Goal: Task Accomplishment & Management: Use online tool/utility

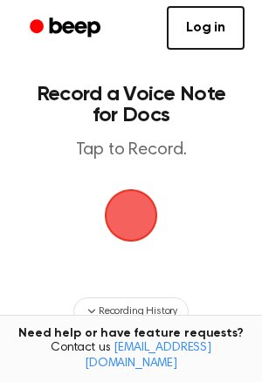
click at [119, 203] on span "button" at bounding box center [130, 215] width 59 height 59
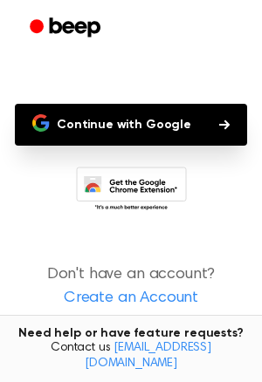
scroll to position [153, 0]
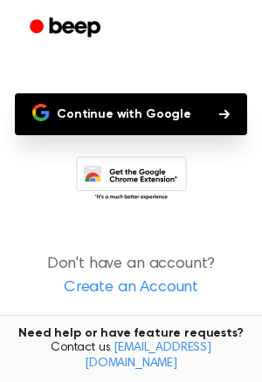
click at [138, 178] on icon at bounding box center [131, 180] width 111 height 48
click at [108, 115] on button "Continue with Google" at bounding box center [131, 114] width 232 height 42
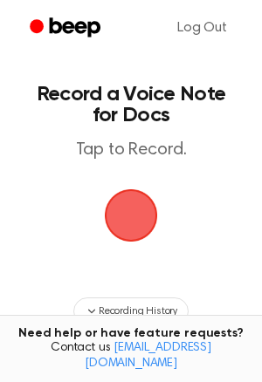
click at [129, 210] on span "button" at bounding box center [131, 215] width 63 height 63
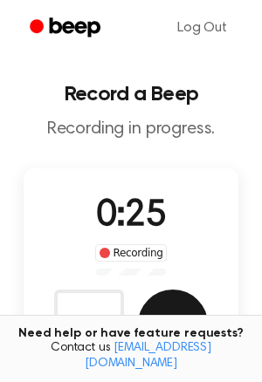
click at [162, 320] on button "Save" at bounding box center [173, 325] width 70 height 70
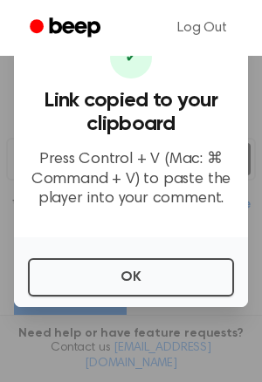
scroll to position [204, 0]
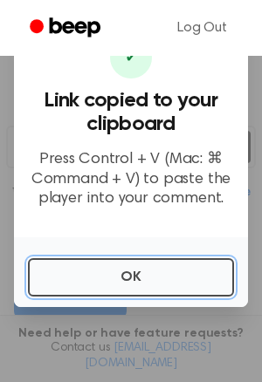
click at [175, 284] on button "OK" at bounding box center [131, 277] width 206 height 38
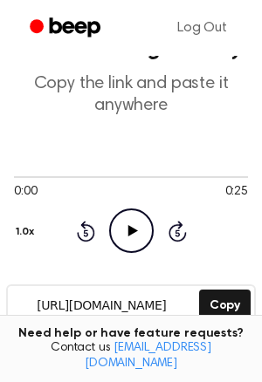
scroll to position [38, 0]
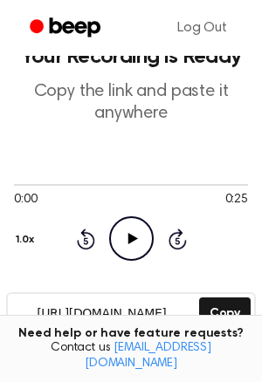
click at [136, 243] on icon "Play Audio" at bounding box center [131, 238] width 45 height 45
click at [22, 236] on button "1.0x" at bounding box center [27, 240] width 26 height 30
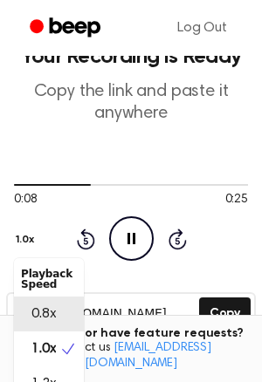
scroll to position [21, 0]
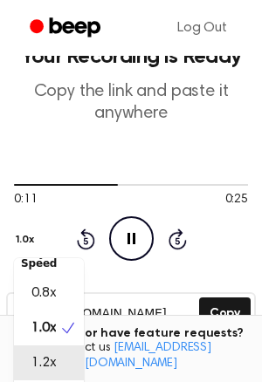
click at [34, 359] on span "1.2x" at bounding box center [43, 363] width 24 height 21
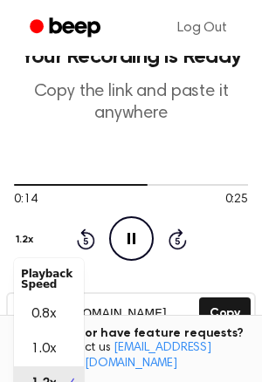
click at [14, 234] on div "1.2x Playback Speed 0.8x 1.0x 1.2x 1.5x 2.0x" at bounding box center [26, 237] width 25 height 35
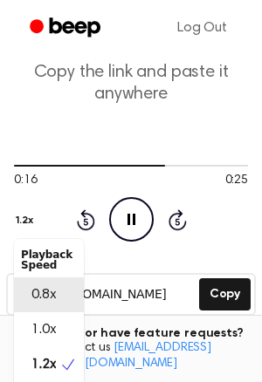
click at [40, 300] on span "0.8x" at bounding box center [43, 295] width 24 height 21
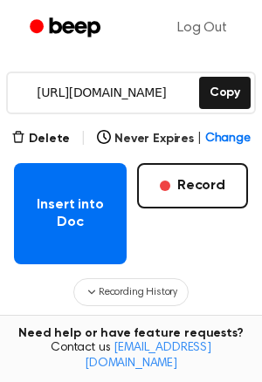
scroll to position [265, 0]
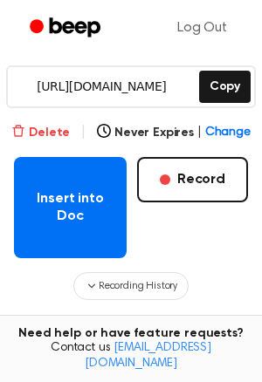
click at [68, 134] on button "Delete" at bounding box center [40, 133] width 58 height 18
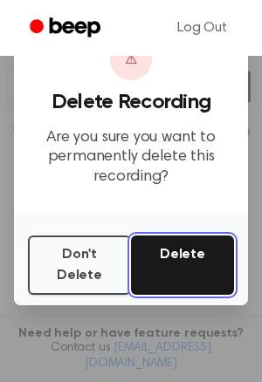
click at [167, 277] on button "Delete" at bounding box center [182, 265] width 103 height 59
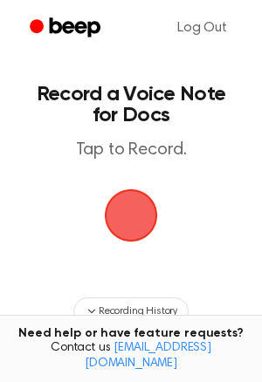
click at [141, 189] on span "button" at bounding box center [130, 215] width 85 height 85
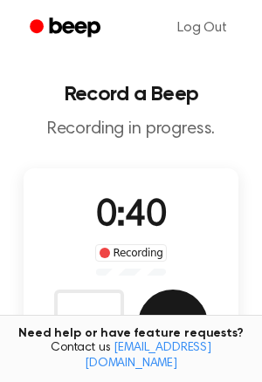
click at [159, 303] on button "Save" at bounding box center [173, 325] width 70 height 70
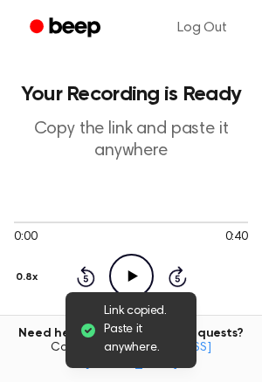
click at [122, 274] on icon "Play Audio" at bounding box center [131, 276] width 45 height 45
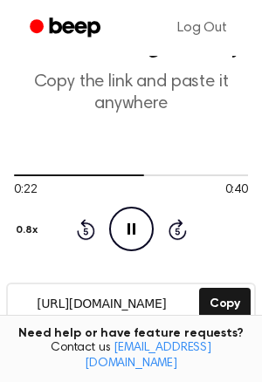
scroll to position [42, 0]
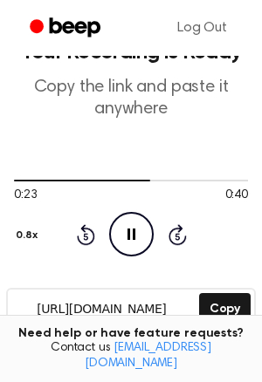
click at [18, 238] on button "0.8x" at bounding box center [29, 236] width 30 height 30
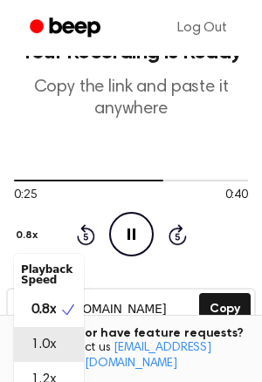
click at [50, 349] on span "1.0x" at bounding box center [43, 344] width 24 height 21
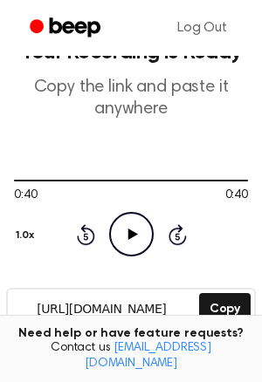
click at [129, 226] on icon "Play Audio" at bounding box center [131, 234] width 45 height 45
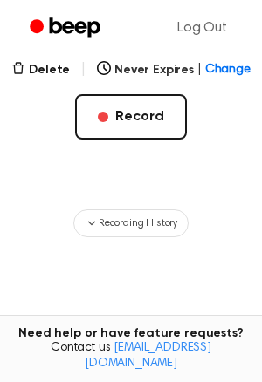
scroll to position [328, 0]
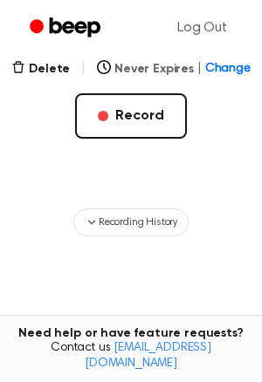
click at [190, 65] on button "Never Expires | Change" at bounding box center [174, 69] width 154 height 18
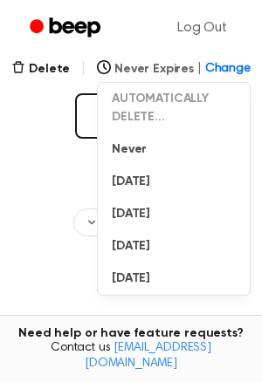
click at [216, 65] on span "Change" at bounding box center [227, 69] width 45 height 18
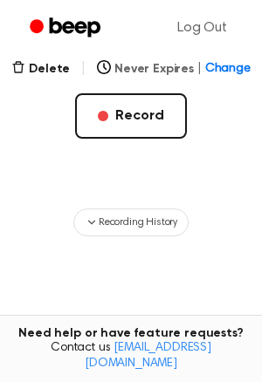
click at [212, 71] on span "Change" at bounding box center [227, 69] width 45 height 18
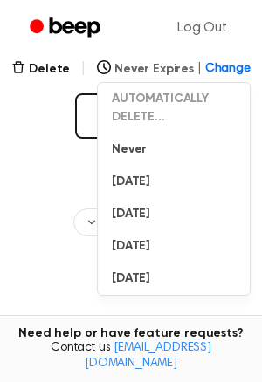
click at [217, 65] on span "Change" at bounding box center [227, 69] width 45 height 18
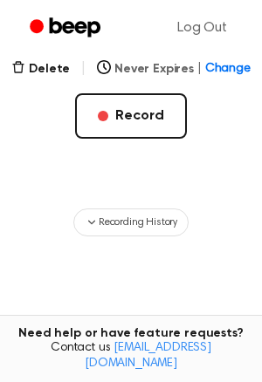
click at [217, 68] on span "Change" at bounding box center [227, 69] width 45 height 18
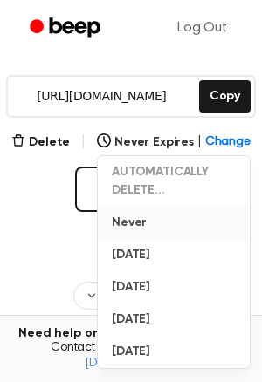
scroll to position [252, 0]
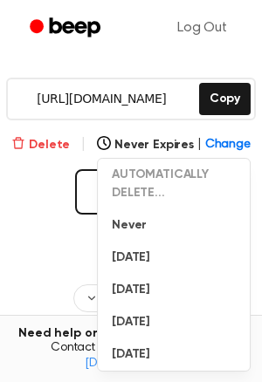
click at [31, 148] on button "Delete" at bounding box center [40, 145] width 58 height 18
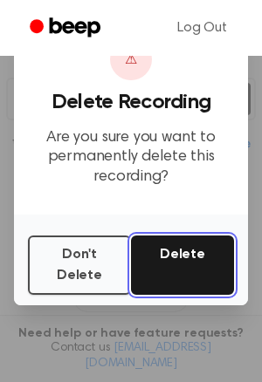
click at [195, 277] on button "Delete" at bounding box center [182, 265] width 103 height 59
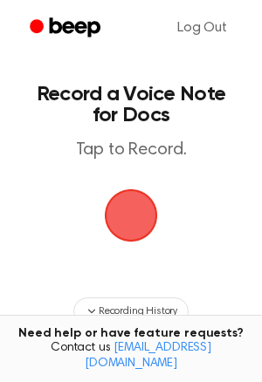
click at [127, 197] on span "button" at bounding box center [130, 214] width 79 height 79
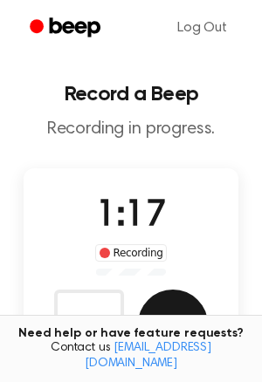
click at [155, 300] on button "Save" at bounding box center [173, 325] width 70 height 70
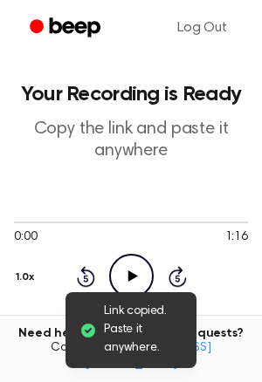
click at [135, 274] on icon "Play Audio" at bounding box center [131, 276] width 45 height 45
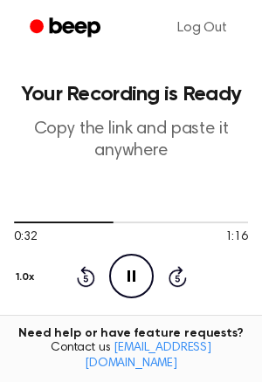
click at [219, 309] on div "0:32 1:16 1.0x Rewind 5 seconds Pause Audio Skip 5 seconds" at bounding box center [131, 256] width 234 height 133
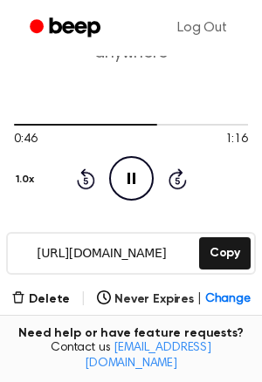
scroll to position [101, 0]
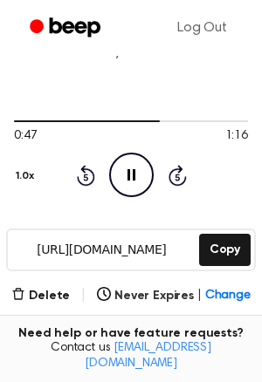
click at [214, 265] on button "Copy" at bounding box center [225, 250] width 52 height 32
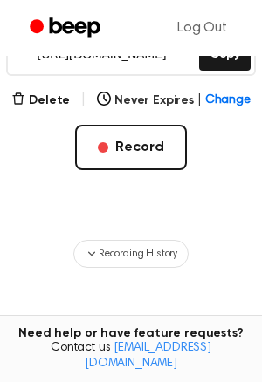
scroll to position [295, 0]
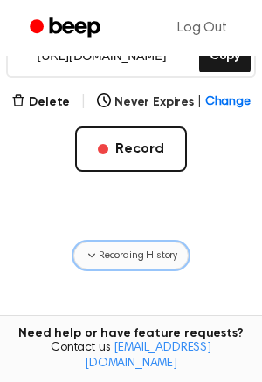
click at [122, 248] on span "Recording History" at bounding box center [138, 256] width 79 height 16
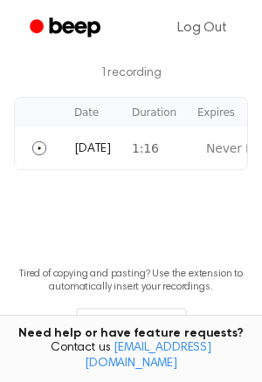
scroll to position [575, 0]
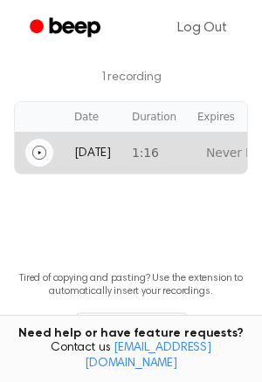
click at [39, 151] on icon "Play" at bounding box center [39, 152] width 3 height 3
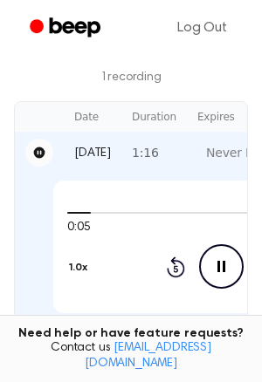
click at [213, 278] on icon "Pause Audio" at bounding box center [221, 266] width 45 height 45
click at [213, 278] on icon "Play Audio" at bounding box center [221, 266] width 45 height 45
click at [217, 268] on icon at bounding box center [221, 266] width 8 height 11
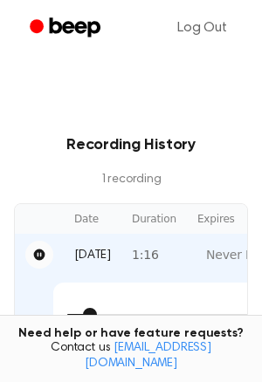
scroll to position [470, 0]
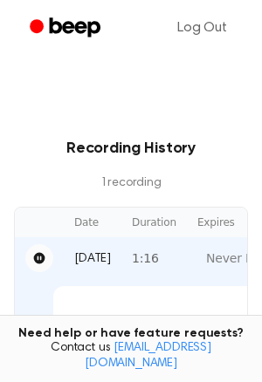
click at [44, 259] on icon "Pause" at bounding box center [39, 258] width 11 height 11
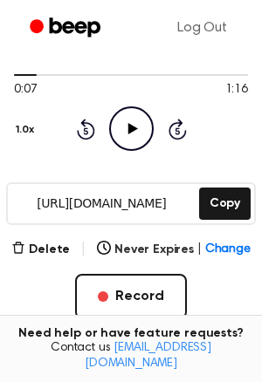
scroll to position [152, 0]
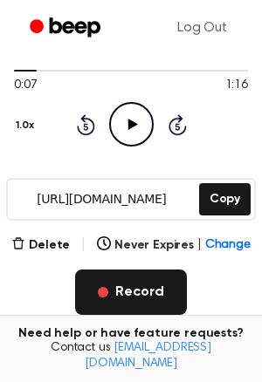
click at [121, 292] on button "Record" at bounding box center [130, 292] width 111 height 45
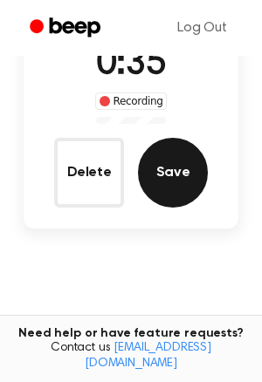
click at [191, 157] on button "Save" at bounding box center [173, 173] width 70 height 70
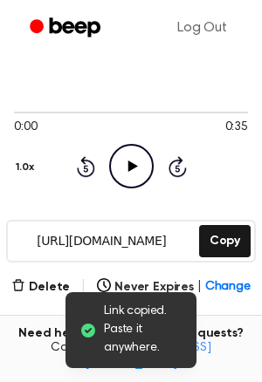
scroll to position [109, 0]
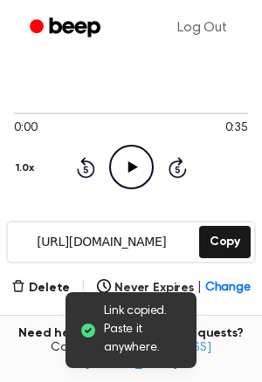
click at [136, 167] on icon at bounding box center [132, 166] width 10 height 11
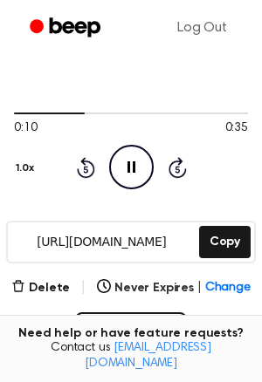
click at [85, 165] on icon at bounding box center [86, 167] width 18 height 21
click at [137, 172] on icon "Pause Audio" at bounding box center [131, 167] width 45 height 45
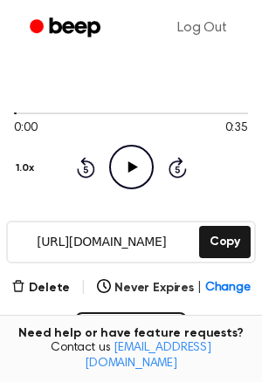
click at [137, 172] on icon "Play Audio" at bounding box center [131, 167] width 45 height 45
click at [137, 172] on icon "Pause Audio" at bounding box center [131, 167] width 45 height 45
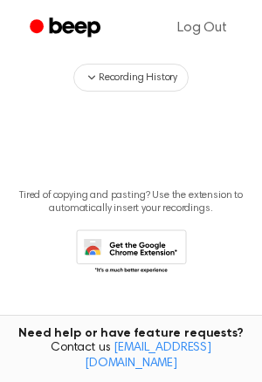
scroll to position [471, 0]
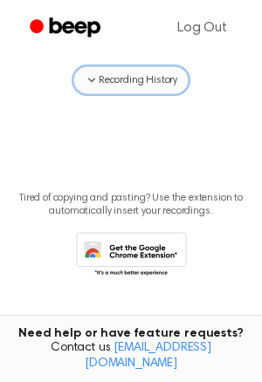
click at [137, 74] on span "Recording History" at bounding box center [138, 80] width 79 height 16
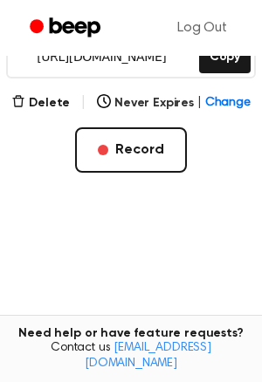
scroll to position [301, 0]
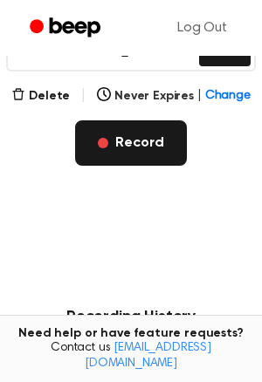
click at [136, 127] on button "Record" at bounding box center [130, 142] width 111 height 45
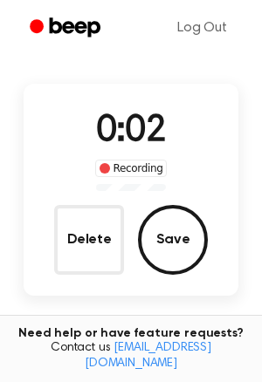
scroll to position [79, 0]
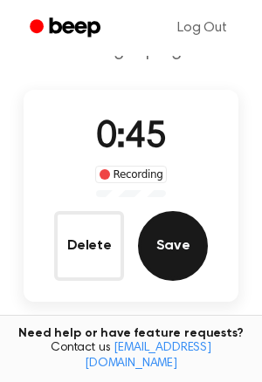
click at [199, 235] on button "Save" at bounding box center [173, 246] width 70 height 70
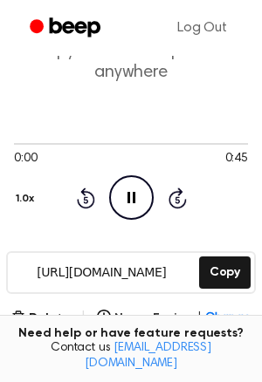
click at [185, 223] on div "0:00 0:45 1.0x Rewind 5 seconds Pause Audio Skip 5 seconds" at bounding box center [131, 178] width 234 height 133
click at [134, 196] on icon at bounding box center [132, 197] width 10 height 11
click at [87, 197] on icon "Rewind 5 seconds" at bounding box center [85, 198] width 19 height 23
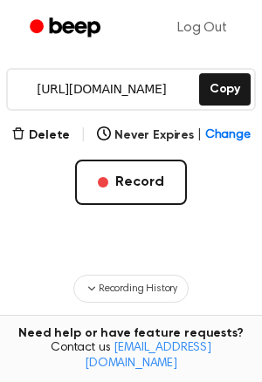
scroll to position [269, 0]
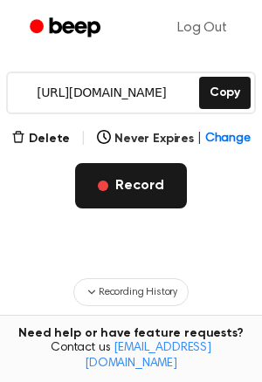
click at [134, 171] on button "Record" at bounding box center [130, 185] width 111 height 45
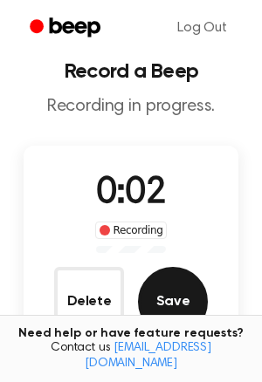
scroll to position [21, 0]
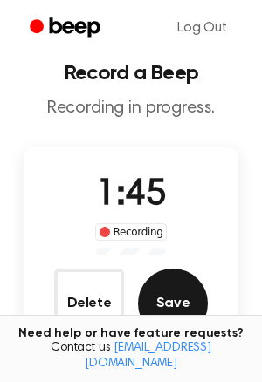
click at [182, 287] on button "Save" at bounding box center [173, 304] width 70 height 70
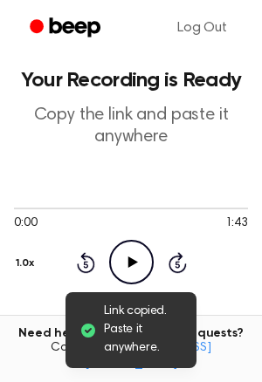
scroll to position [0, 0]
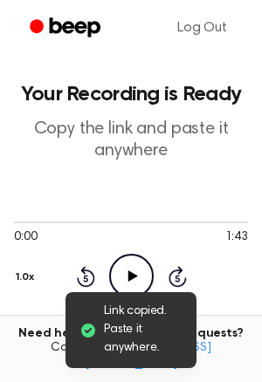
click at [134, 263] on icon "Play Audio" at bounding box center [131, 276] width 45 height 45
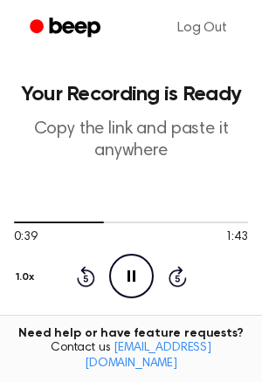
click at [121, 287] on icon "Pause Audio" at bounding box center [131, 276] width 45 height 45
click at [127, 287] on icon "Play Audio" at bounding box center [131, 276] width 45 height 45
drag, startPoint x: 107, startPoint y: 224, endPoint x: 17, endPoint y: 224, distance: 89.9
click at [17, 224] on div at bounding box center [131, 222] width 234 height 14
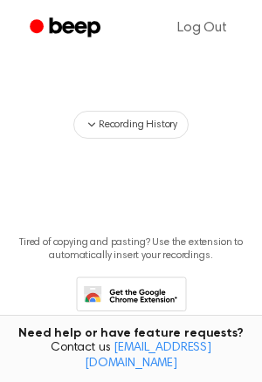
scroll to position [473, 0]
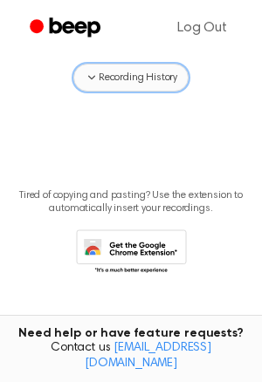
click at [121, 66] on button "Recording History" at bounding box center [130, 78] width 115 height 28
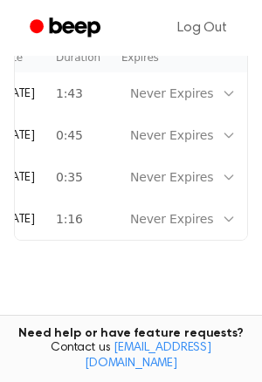
scroll to position [0, 78]
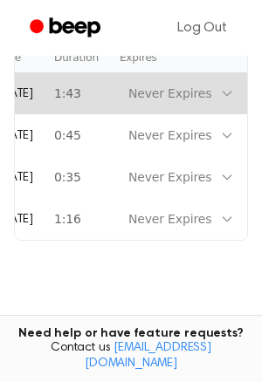
click at [220, 95] on icon at bounding box center [227, 93] width 14 height 14
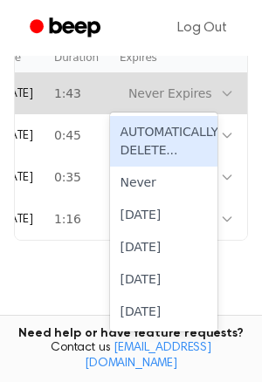
click at [203, 148] on div "AUTOMATICALLY DELETE..." at bounding box center [163, 141] width 107 height 51
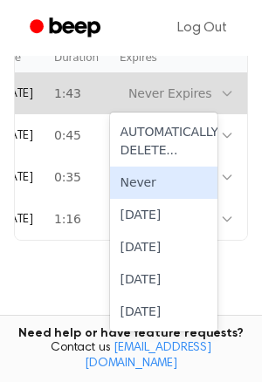
click at [148, 181] on div "Never" at bounding box center [163, 183] width 107 height 32
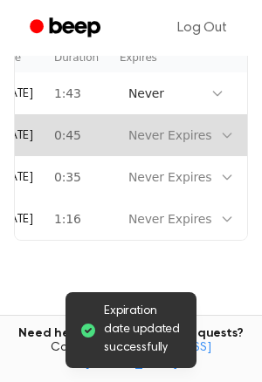
click at [184, 129] on div "Never Expires" at bounding box center [169, 136] width 83 height 18
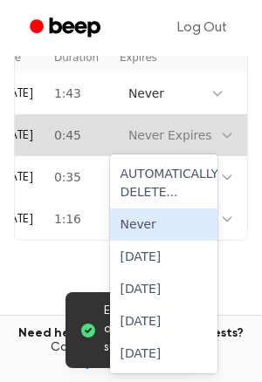
click at [188, 223] on div "Never" at bounding box center [163, 225] width 107 height 32
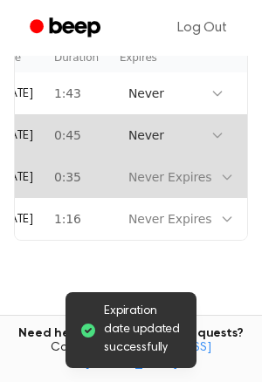
click at [220, 184] on div at bounding box center [227, 177] width 14 height 24
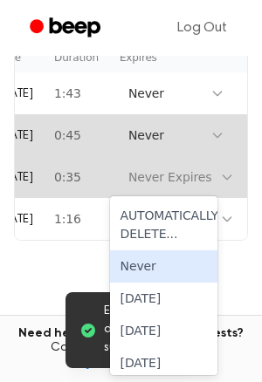
click at [190, 259] on div "Never" at bounding box center [163, 267] width 107 height 32
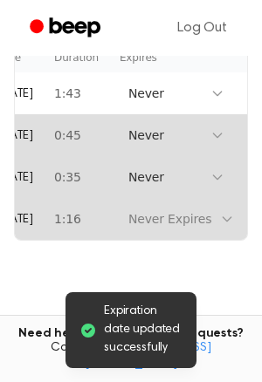
click at [190, 223] on div "Never Expires" at bounding box center [169, 219] width 83 height 18
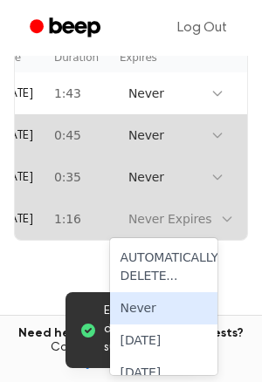
click at [137, 309] on div "Never" at bounding box center [163, 308] width 107 height 32
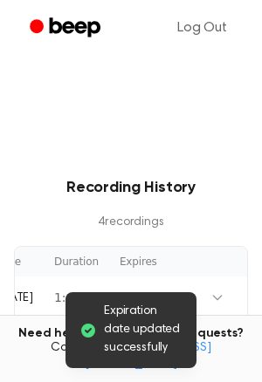
scroll to position [425, 0]
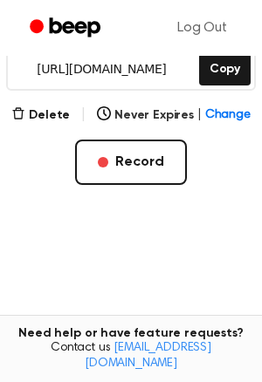
click at [139, 163] on button "Record" at bounding box center [130, 162] width 111 height 45
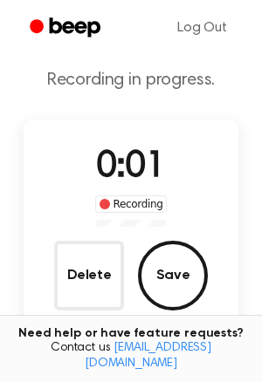
scroll to position [45, 0]
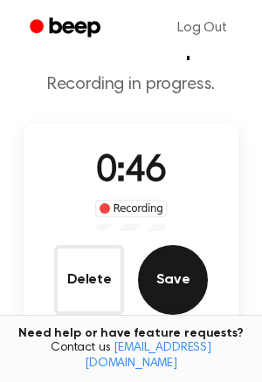
click at [158, 306] on button "Save" at bounding box center [173, 280] width 70 height 70
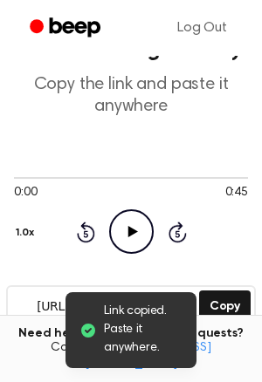
click at [150, 231] on icon "Play Audio" at bounding box center [131, 232] width 45 height 45
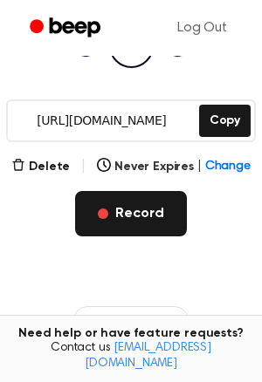
click at [148, 213] on button "Record" at bounding box center [130, 213] width 111 height 45
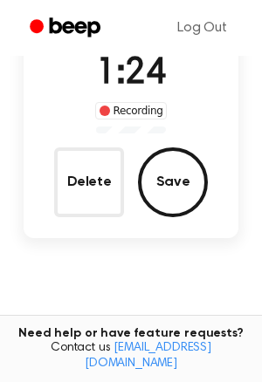
scroll to position [145, 0]
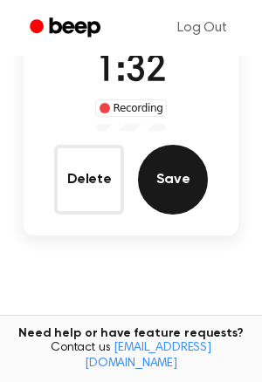
click at [166, 162] on button "Save" at bounding box center [173, 180] width 70 height 70
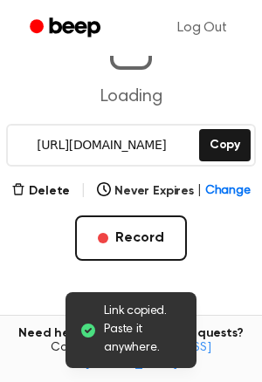
scroll to position [117, 0]
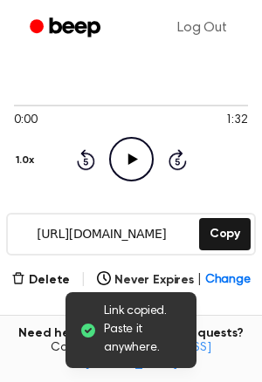
click at [131, 144] on icon "Play Audio" at bounding box center [131, 159] width 45 height 45
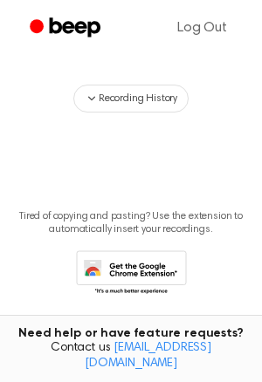
scroll to position [456, 0]
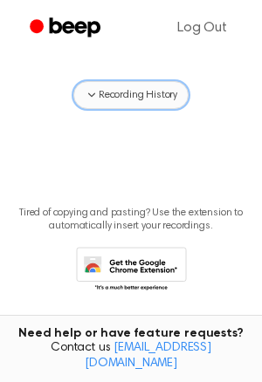
click at [123, 100] on span "Recording History" at bounding box center [138, 95] width 79 height 16
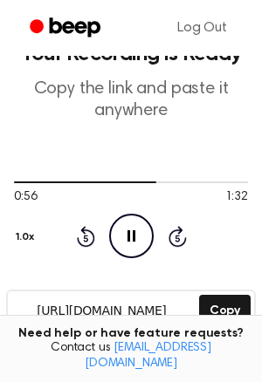
scroll to position [39, 0]
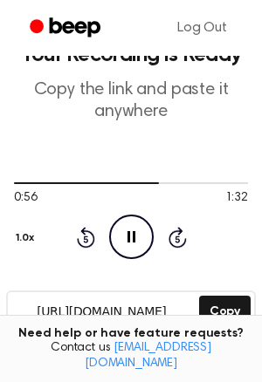
click at [126, 243] on icon "Pause Audio" at bounding box center [131, 237] width 45 height 45
